Goal: Find specific page/section: Find specific page/section

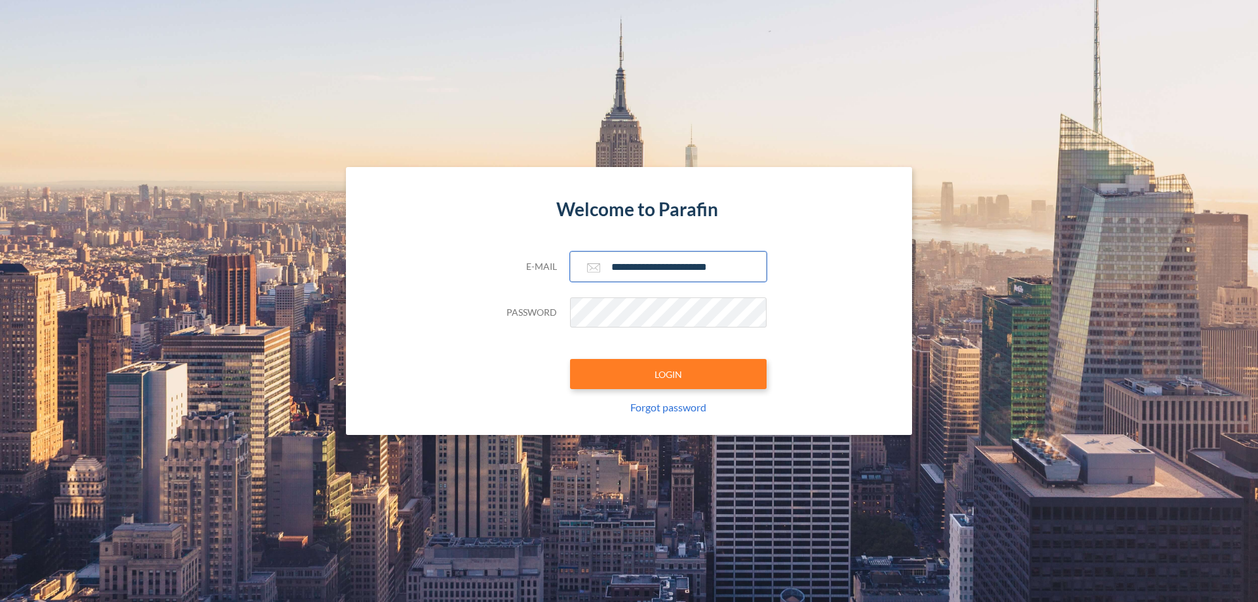
type input "**********"
click at [668, 374] on button "LOGIN" at bounding box center [668, 374] width 197 height 30
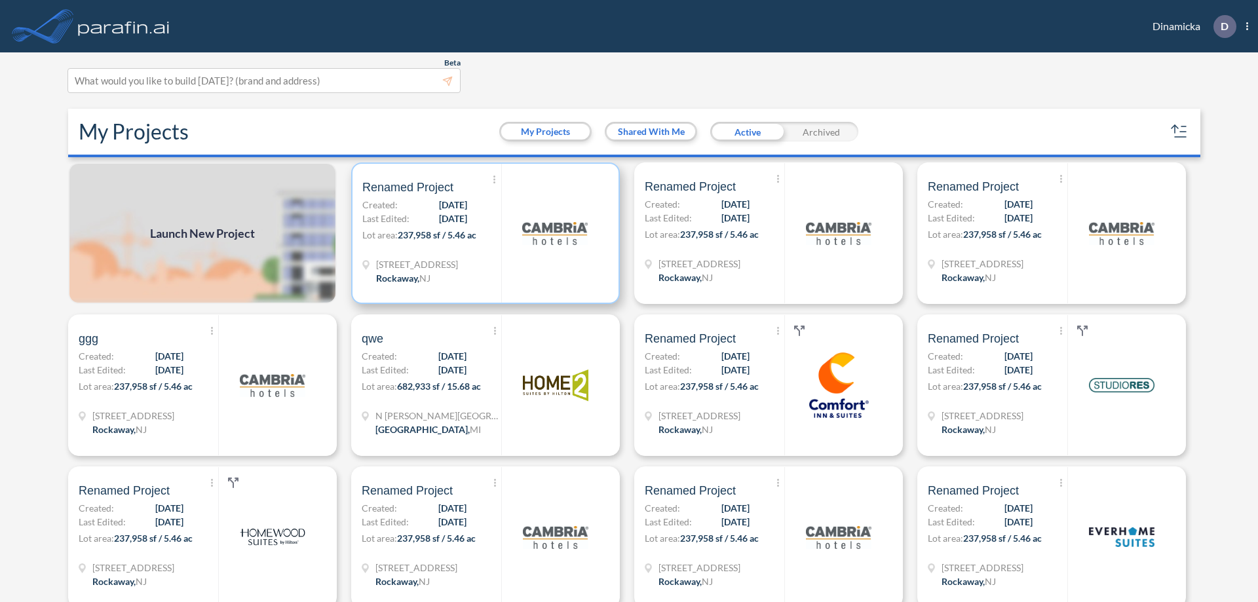
scroll to position [3, 0]
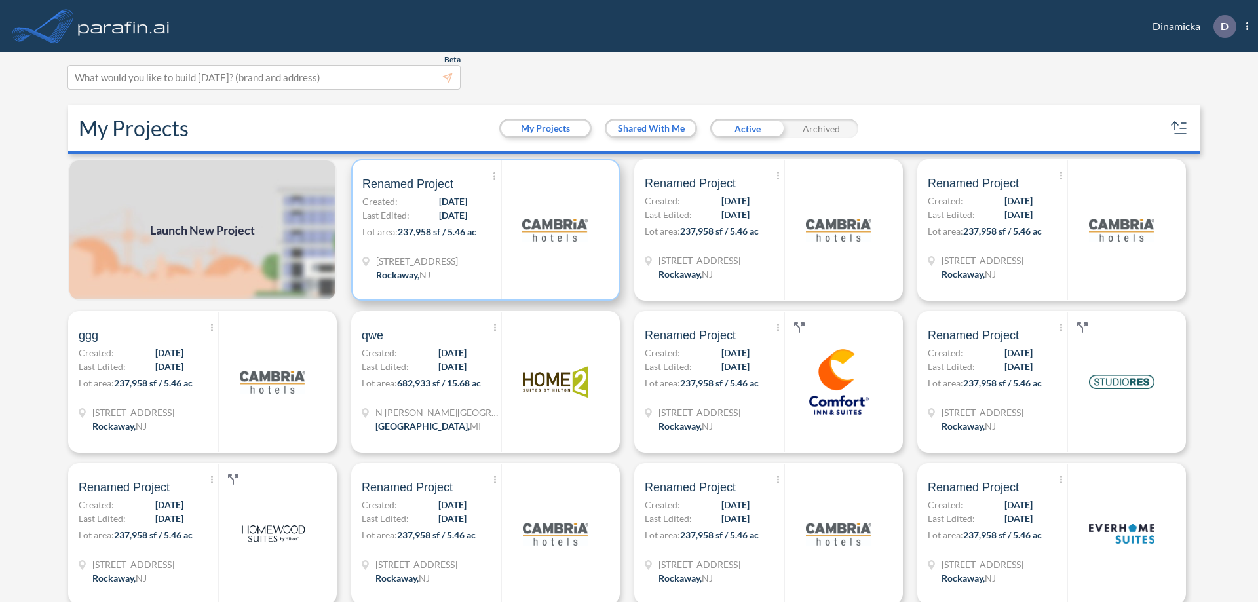
click at [483, 230] on p "Lot area: 237,958 sf / 5.46 ac" at bounding box center [431, 234] width 139 height 19
